Goal: Navigation & Orientation: Find specific page/section

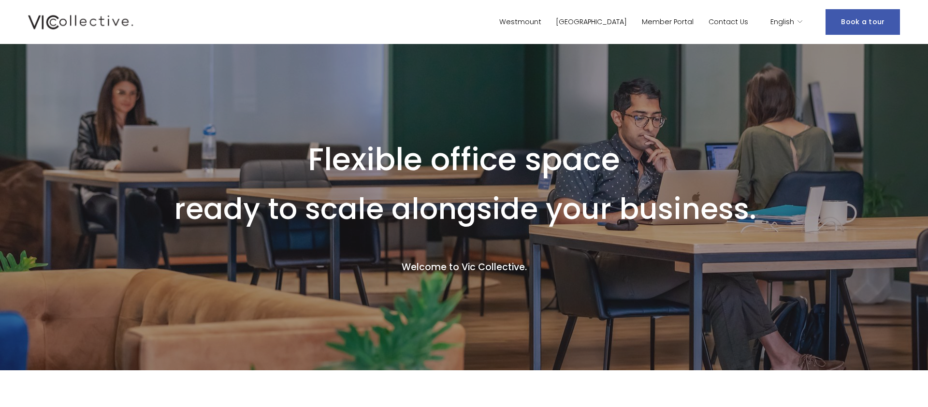
click at [664, 14] on div "Westmount Laval Member Portal Contact Us" at bounding box center [388, 22] width 721 height 18
click at [663, 20] on link "Member Portal" at bounding box center [668, 22] width 52 height 14
click at [692, 24] on link "Member Portal" at bounding box center [668, 22] width 52 height 14
click at [681, 24] on link "Member Portal" at bounding box center [668, 22] width 52 height 14
